Goal: Information Seeking & Learning: Learn about a topic

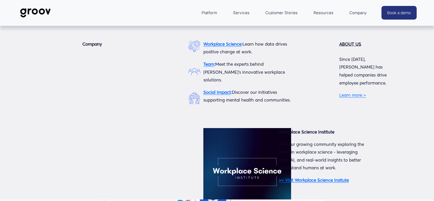
click at [364, 15] on span "Company" at bounding box center [358, 12] width 18 height 7
click at [362, 13] on span "Company" at bounding box center [358, 12] width 18 height 7
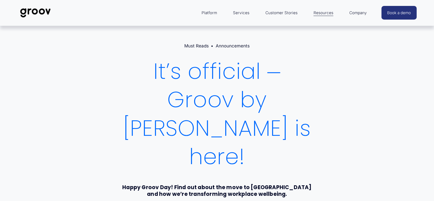
click at [33, 6] on img at bounding box center [35, 12] width 36 height 17
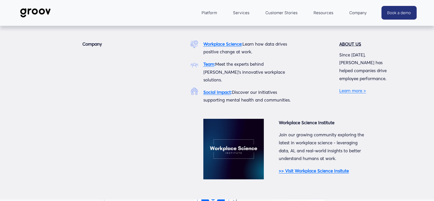
click at [353, 15] on span "Company" at bounding box center [358, 12] width 18 height 7
click at [336, 168] on strong ">> Visit Workplace Science Insitute" at bounding box center [314, 170] width 70 height 5
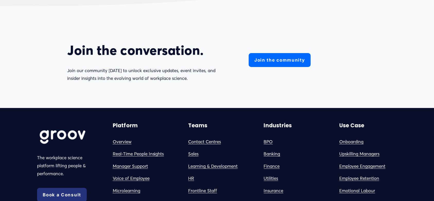
scroll to position [2026, 0]
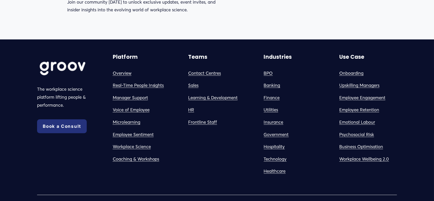
click at [144, 163] on link "Coaching & Workshops" at bounding box center [136, 159] width 47 height 8
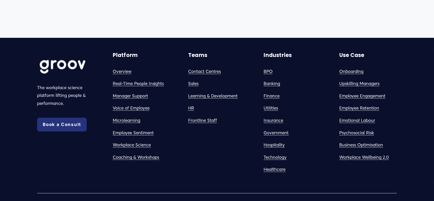
scroll to position [3125, 0]
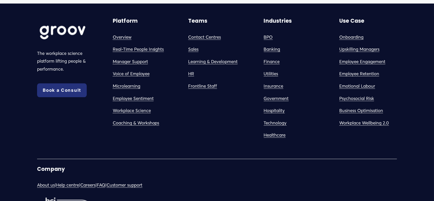
click at [196, 90] on link "Frontline Staff" at bounding box center [202, 86] width 29 height 8
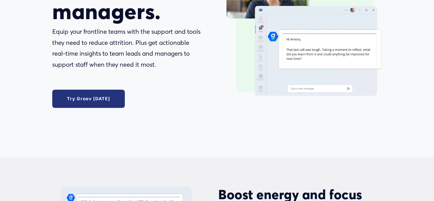
scroll to position [172, 0]
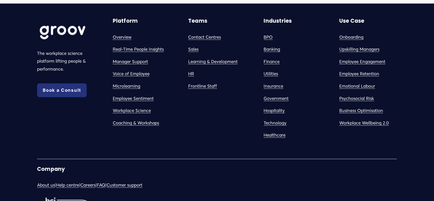
scroll to position [3090, 0]
